Goal: Task Accomplishment & Management: Manage account settings

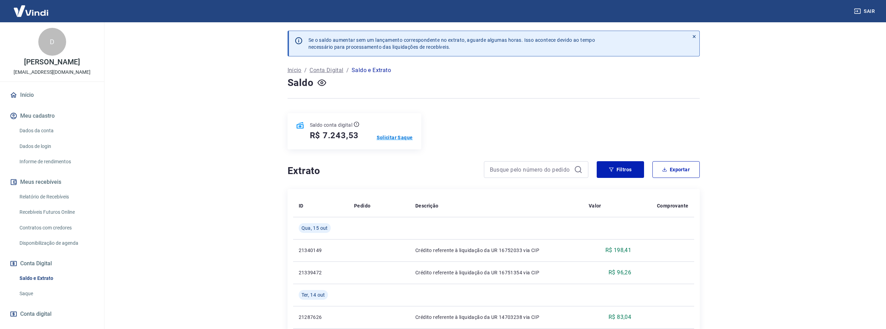
click at [386, 138] on p "Solicitar Saque" at bounding box center [395, 137] width 36 height 7
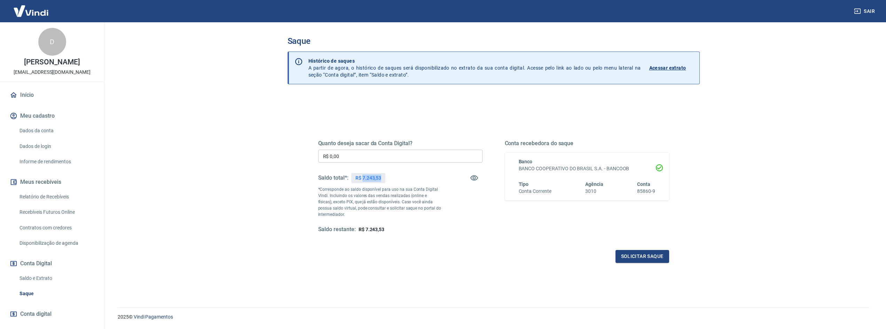
drag, startPoint x: 362, startPoint y: 177, endPoint x: 384, endPoint y: 178, distance: 21.9
click at [384, 178] on div "R$ 7.243,53" at bounding box center [368, 178] width 34 height 10
copy p "7.243,53"
click at [417, 189] on p "*Corresponde ao saldo disponível para uso na sua Conta Digital Vindi. Incluindo…" at bounding box center [379, 201] width 123 height 31
drag, startPoint x: 383, startPoint y: 179, endPoint x: 362, endPoint y: 179, distance: 20.9
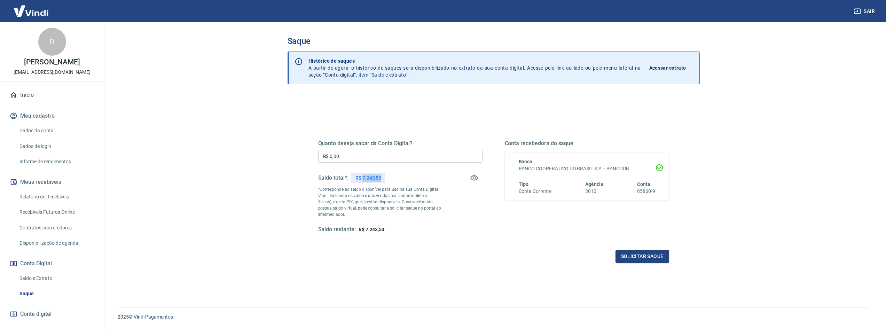
click at [362, 179] on div "R$ 7.243,53" at bounding box center [368, 178] width 34 height 10
copy p "7.243,53"
drag, startPoint x: 358, startPoint y: 153, endPoint x: 240, endPoint y: 155, distance: 117.7
click at [241, 154] on main "Saque Histórico de saques A partir de agora, o histórico de saques será disponi…" at bounding box center [493, 175] width 785 height 307
paste input "7.243,53"
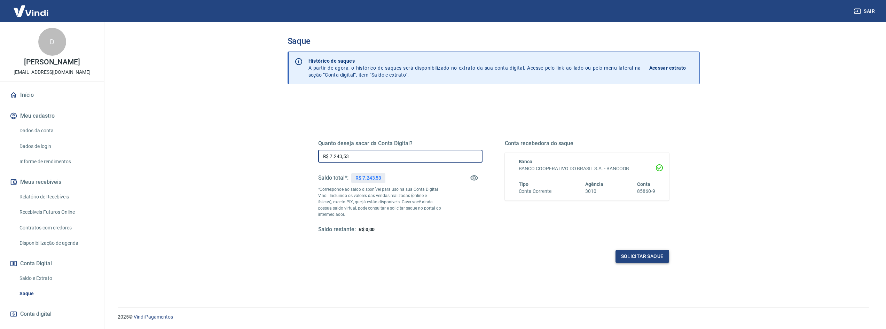
type input "R$ 7.243,53"
click at [648, 257] on button "Solicitar saque" at bounding box center [643, 256] width 54 height 13
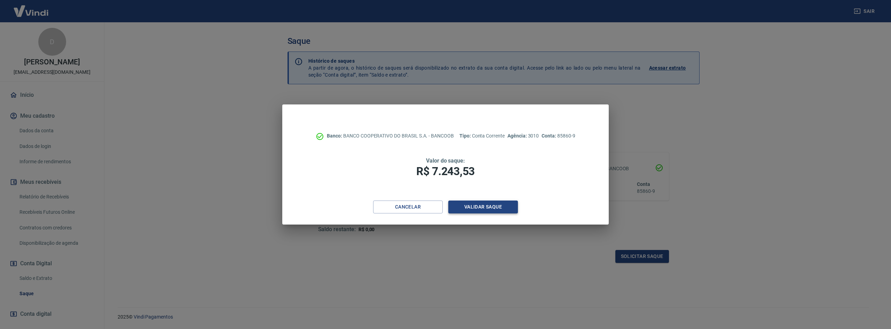
click at [479, 202] on button "Validar saque" at bounding box center [483, 207] width 70 height 13
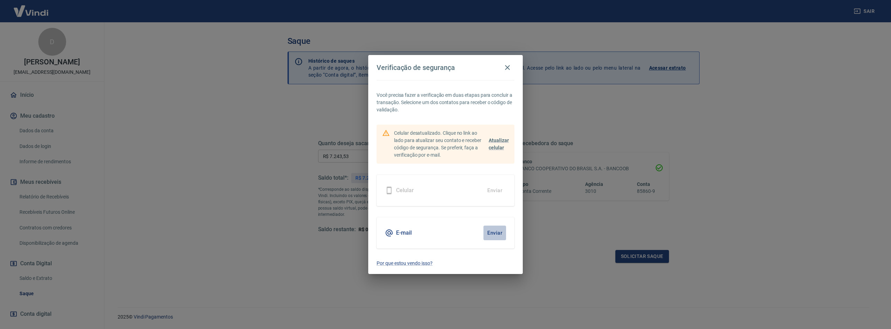
click at [491, 226] on button "Enviar" at bounding box center [495, 233] width 23 height 15
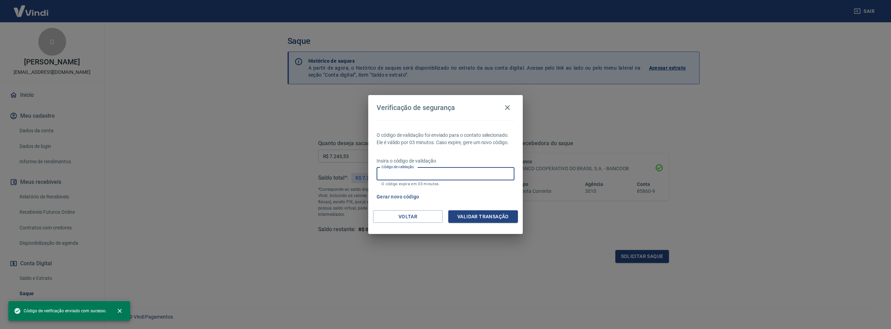
click at [411, 172] on input "Código de validação" at bounding box center [446, 173] width 138 height 13
paste input "616657"
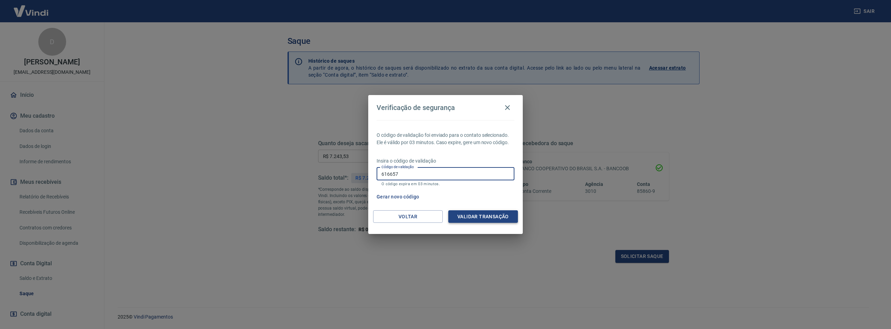
type input "616657"
click at [479, 215] on button "Validar transação" at bounding box center [483, 216] width 70 height 13
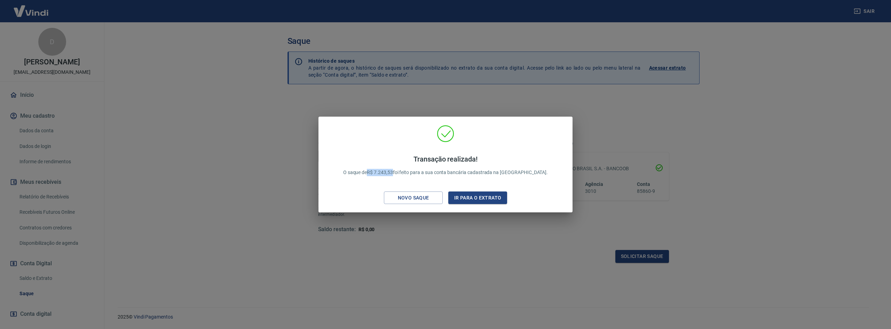
drag, startPoint x: 386, startPoint y: 171, endPoint x: 411, endPoint y: 172, distance: 24.4
click at [411, 172] on p "Transação realizada! O saque de R$ 7.243,53 foi feito para a sua conta bancária…" at bounding box center [445, 165] width 205 height 21
copy p "R$ 7.243,53"
click at [456, 200] on button "Ir para o extrato" at bounding box center [477, 198] width 59 height 13
